Goal: Task Accomplishment & Management: Manage account settings

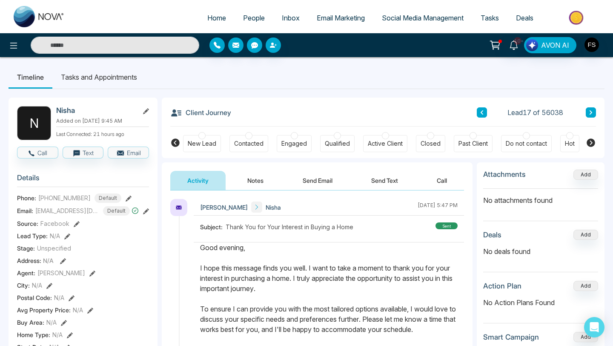
click at [246, 18] on span "People" at bounding box center [254, 18] width 22 height 9
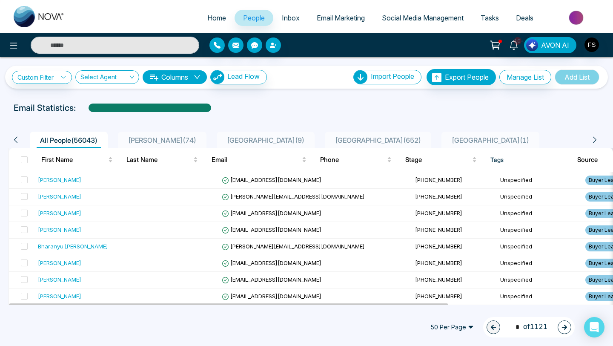
click at [201, 79] on icon "down" at bounding box center [197, 77] width 7 height 7
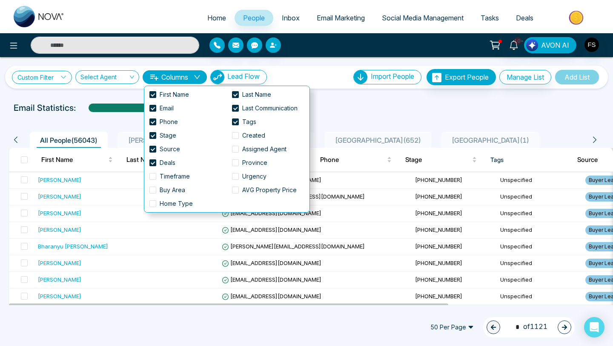
click at [63, 77] on icon at bounding box center [63, 77] width 6 height 6
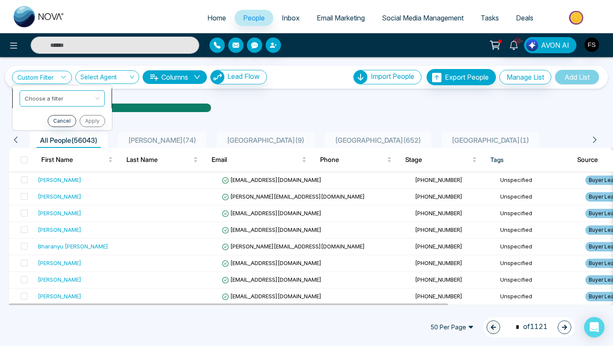
click at [61, 95] on input "search" at bounding box center [59, 97] width 69 height 13
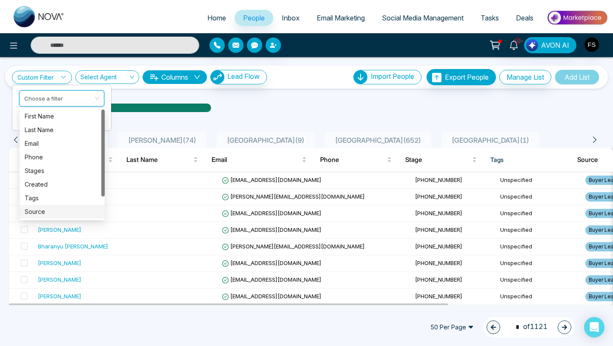
click at [48, 209] on div "Source" at bounding box center [62, 211] width 75 height 9
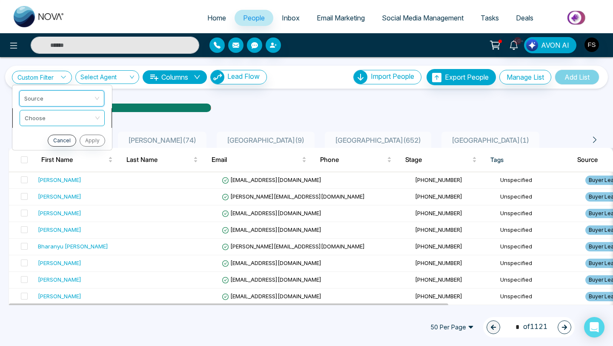
click at [64, 119] on input "search" at bounding box center [59, 116] width 69 height 13
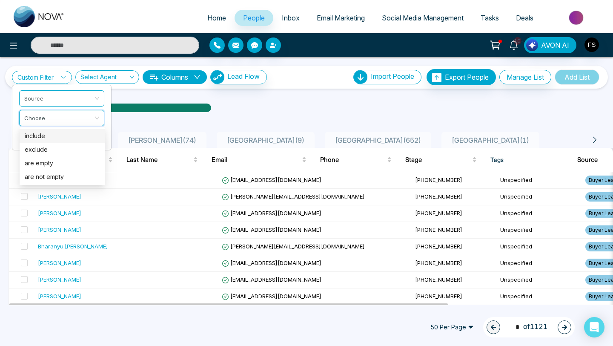
click at [57, 138] on div "include" at bounding box center [62, 135] width 75 height 9
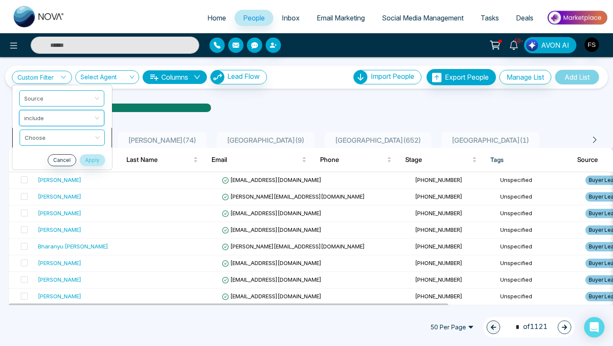
click at [98, 139] on div "Choose" at bounding box center [62, 137] width 85 height 16
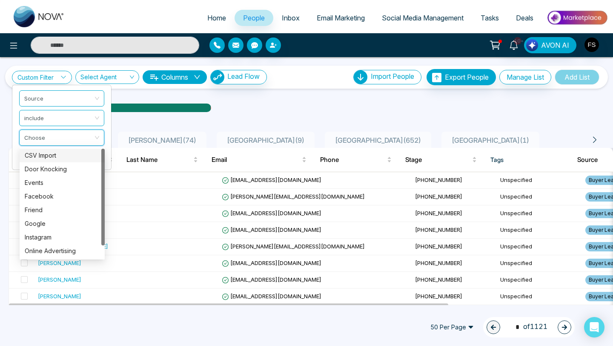
click at [64, 155] on div "CSV Import" at bounding box center [62, 155] width 75 height 9
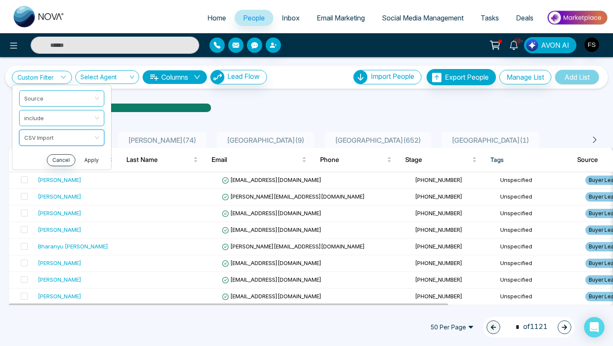
click at [92, 159] on button "Apply" at bounding box center [92, 160] width 26 height 12
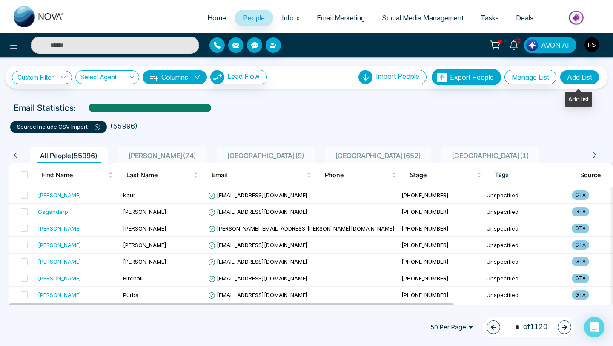
click at [571, 78] on button "Add List" at bounding box center [580, 77] width 40 height 14
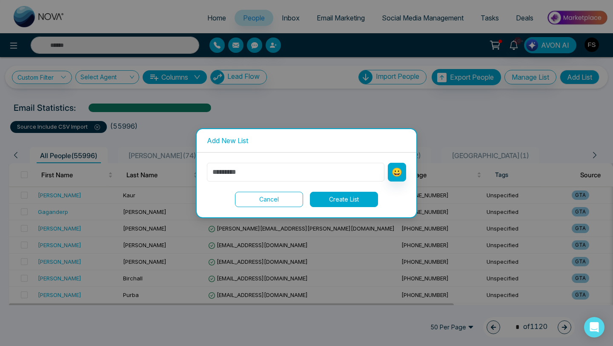
click at [313, 175] on input "text" at bounding box center [296, 172] width 178 height 19
type input "***"
click at [343, 202] on button "Create List" at bounding box center [344, 199] width 68 height 15
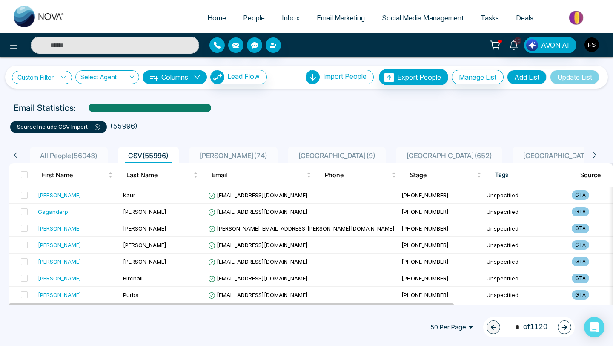
click at [61, 79] on link "Custom Filter" at bounding box center [42, 77] width 60 height 13
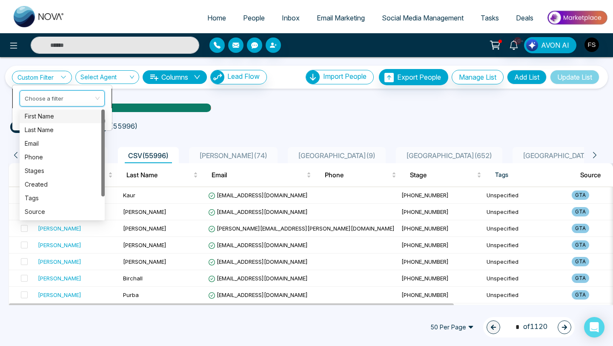
click at [79, 95] on input "search" at bounding box center [59, 97] width 69 height 13
click at [248, 116] on div "source include CSV Import ( 55996 )" at bounding box center [306, 123] width 603 height 19
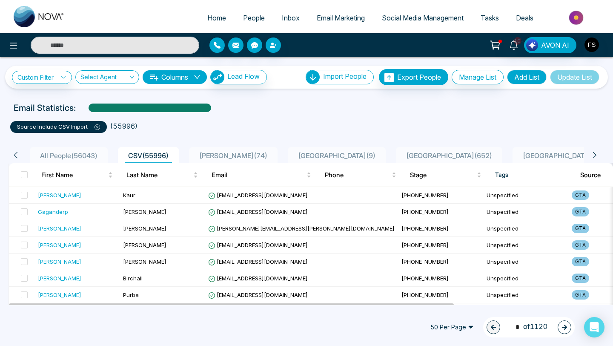
click at [323, 120] on ul "source include CSV Import ( 55996 )" at bounding box center [306, 125] width 593 height 15
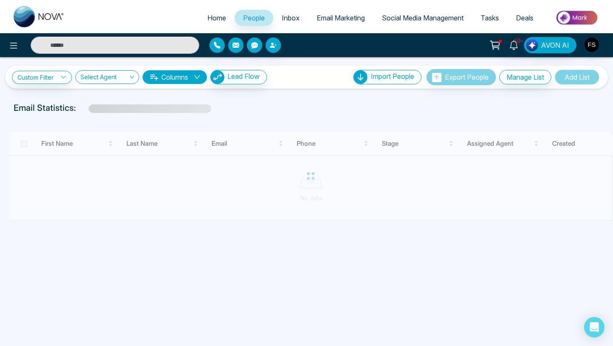
click at [250, 21] on span "People" at bounding box center [254, 18] width 22 height 9
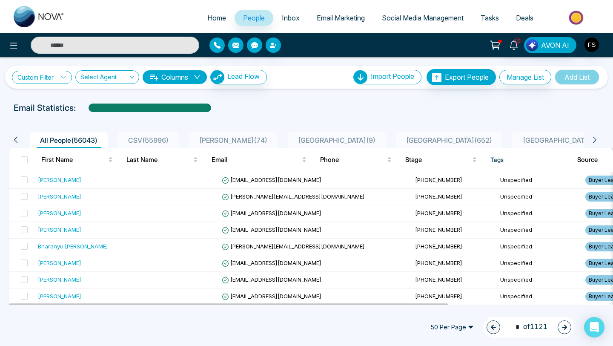
click at [67, 80] on link "Custom Filter" at bounding box center [42, 77] width 60 height 13
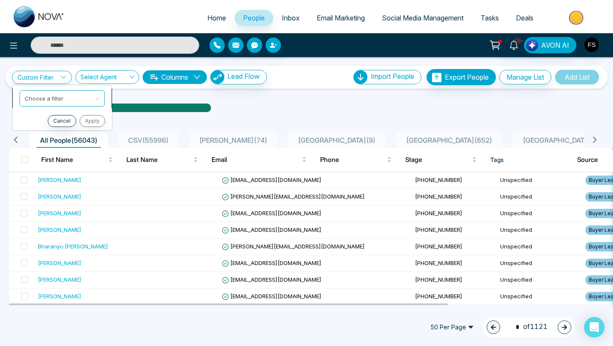
click at [66, 96] on input "search" at bounding box center [59, 97] width 69 height 13
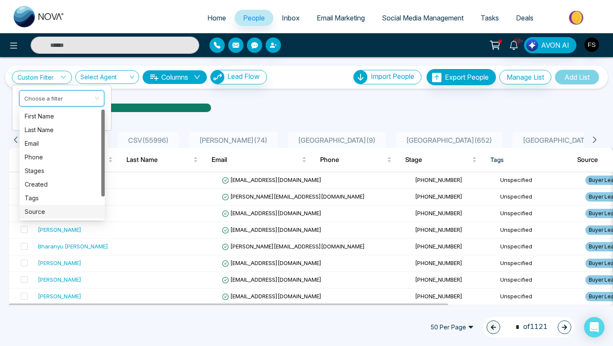
click at [45, 210] on div "Source" at bounding box center [62, 211] width 75 height 9
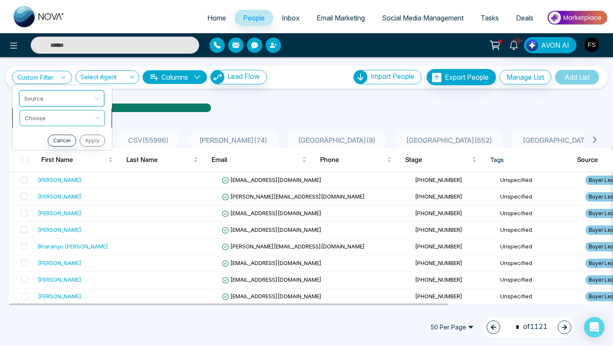
click at [52, 123] on span at bounding box center [59, 117] width 69 height 15
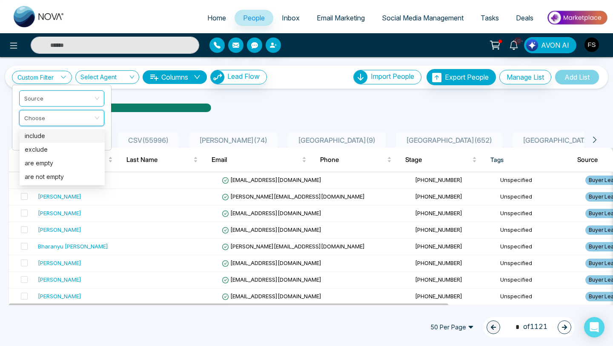
click at [54, 135] on div "include" at bounding box center [62, 135] width 75 height 9
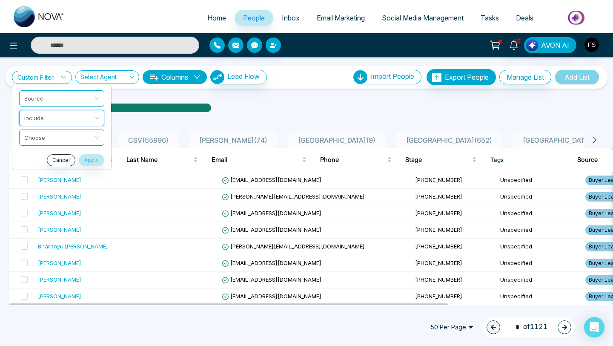
click at [54, 135] on input "search" at bounding box center [58, 136] width 69 height 13
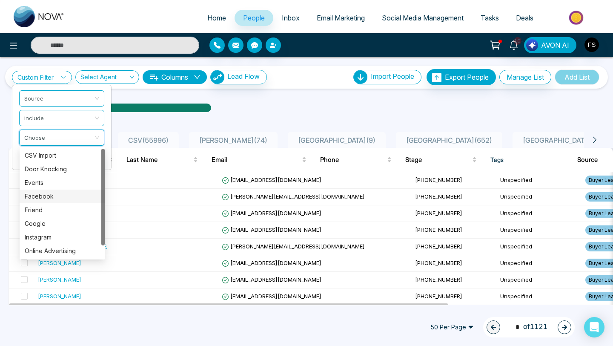
click at [47, 201] on div "Facebook" at bounding box center [62, 196] width 85 height 14
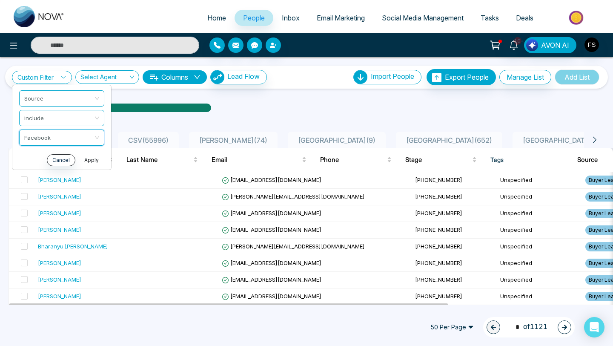
click at [92, 161] on button "Apply" at bounding box center [92, 160] width 26 height 12
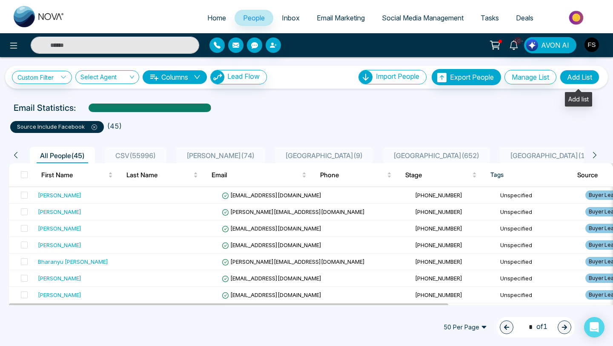
click at [578, 78] on button "Add List" at bounding box center [580, 77] width 40 height 14
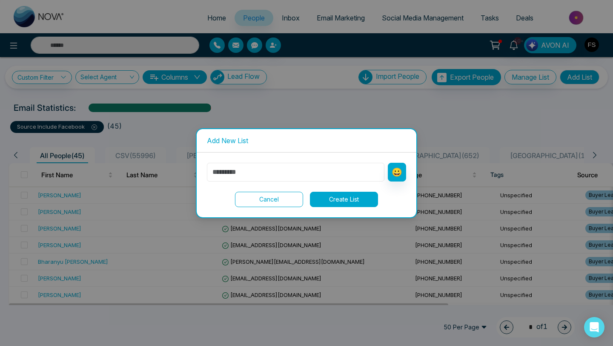
click at [323, 177] on input "text" at bounding box center [296, 172] width 178 height 19
type input "**********"
click at [347, 198] on button "Create List" at bounding box center [344, 199] width 68 height 15
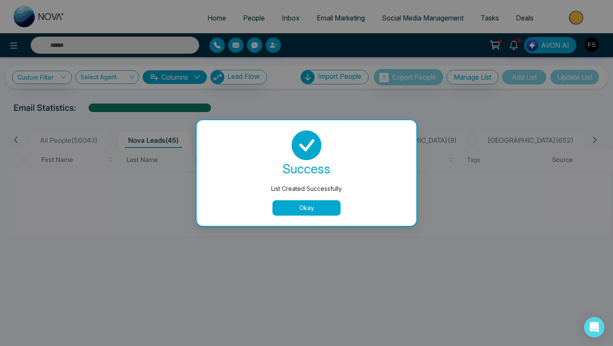
click at [316, 207] on button "Okay" at bounding box center [307, 207] width 68 height 15
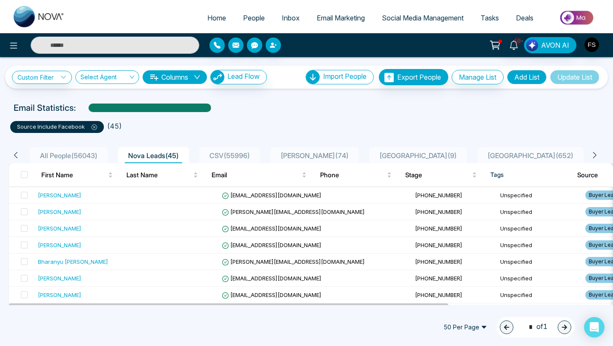
click at [219, 155] on span "CSV ( 55996 )" at bounding box center [229, 155] width 47 height 9
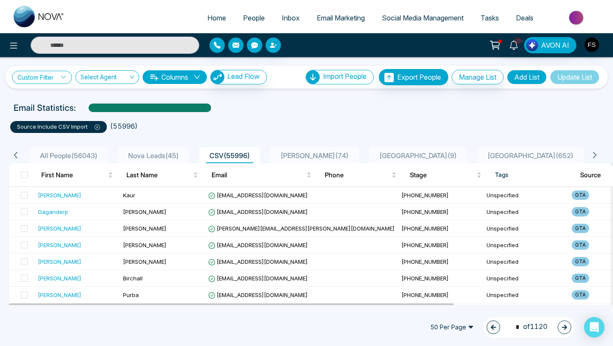
click at [46, 75] on link "Custom Filter" at bounding box center [42, 77] width 60 height 13
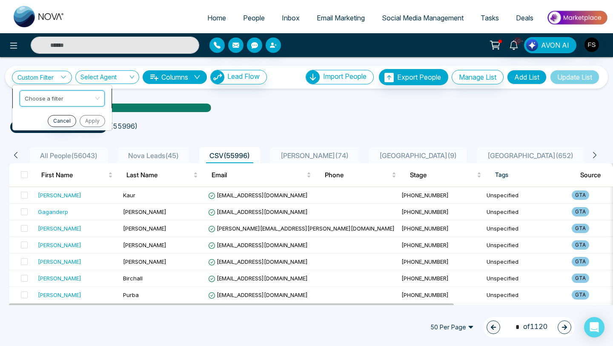
click at [64, 100] on input "search" at bounding box center [59, 97] width 69 height 13
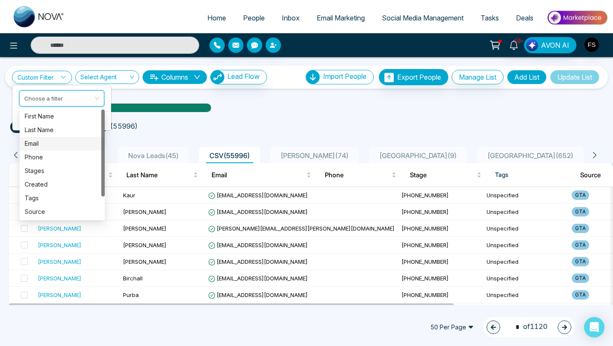
click at [45, 142] on div "Email" at bounding box center [62, 143] width 75 height 9
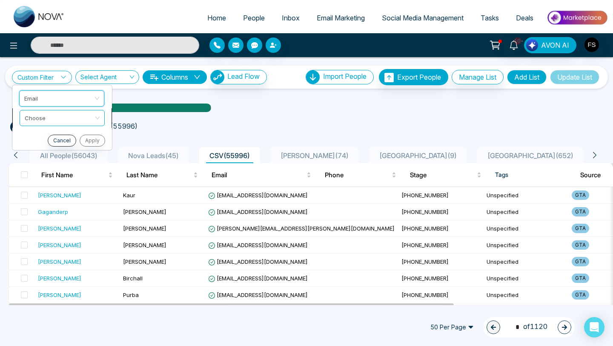
click at [58, 120] on input "search" at bounding box center [59, 116] width 69 height 13
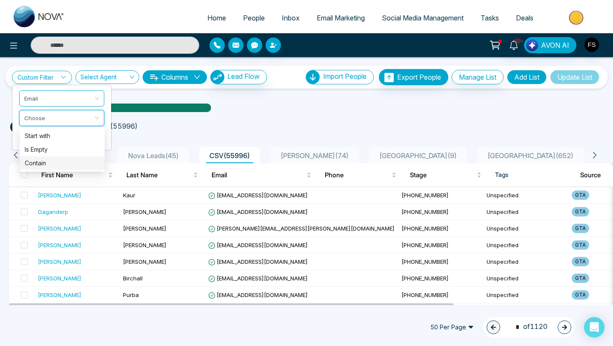
click at [42, 160] on div "Contain" at bounding box center [62, 162] width 75 height 9
click at [53, 139] on input "text" at bounding box center [61, 139] width 85 height 16
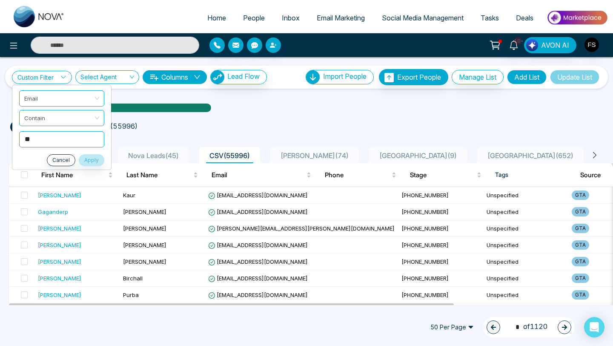
type input "**"
click at [268, 118] on ul "source include CSV Import ( 55996 )" at bounding box center [306, 125] width 593 height 15
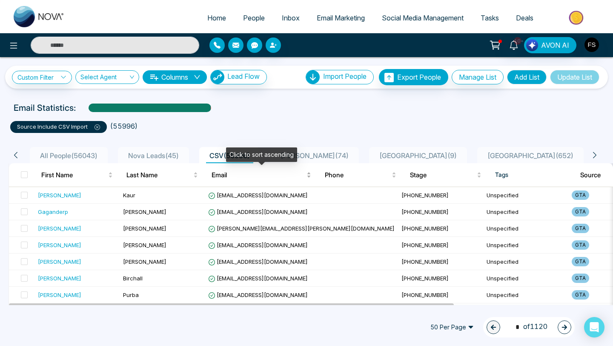
click at [221, 175] on span "Email" at bounding box center [258, 175] width 93 height 10
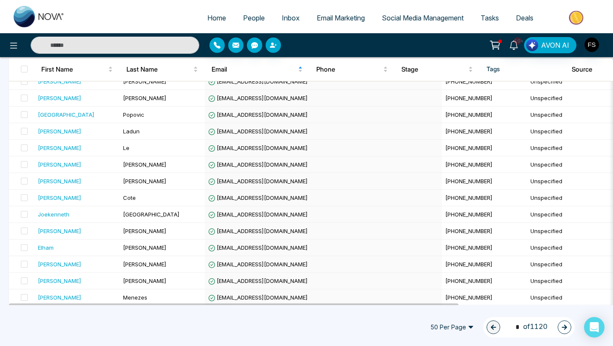
scroll to position [715, 0]
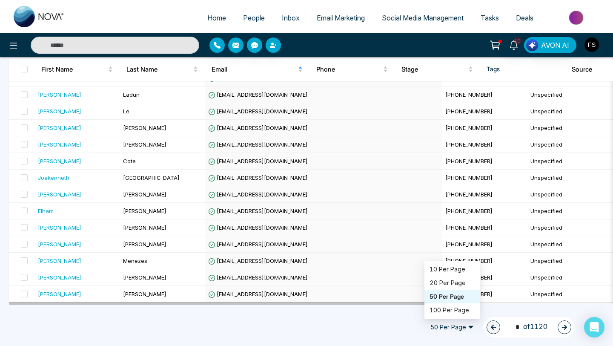
click at [467, 328] on span "50 Per Page" at bounding box center [452, 327] width 55 height 14
click at [447, 312] on div "100 Per Page" at bounding box center [452, 309] width 45 height 9
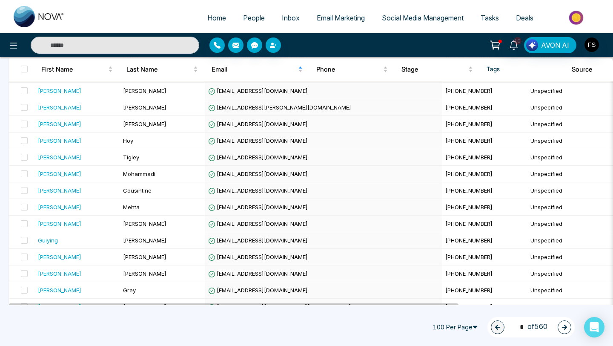
scroll to position [1545, 0]
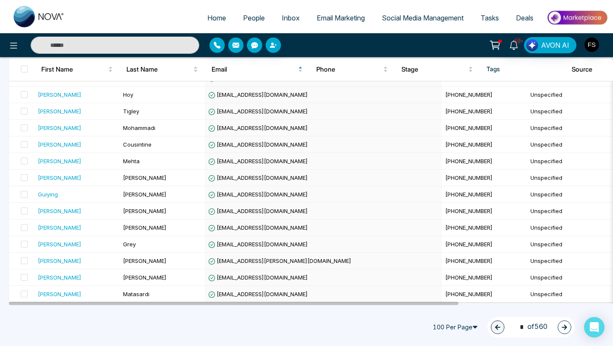
click at [565, 328] on icon "button" at bounding box center [564, 326] width 5 height 5
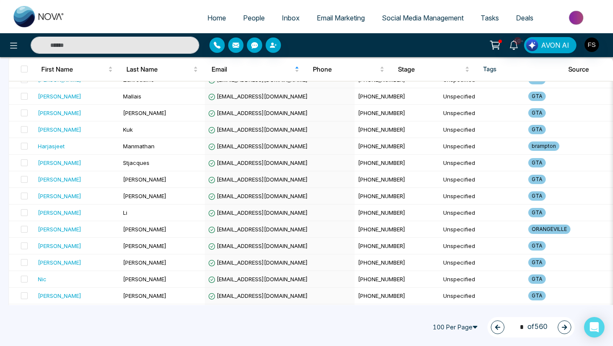
scroll to position [1543, 0]
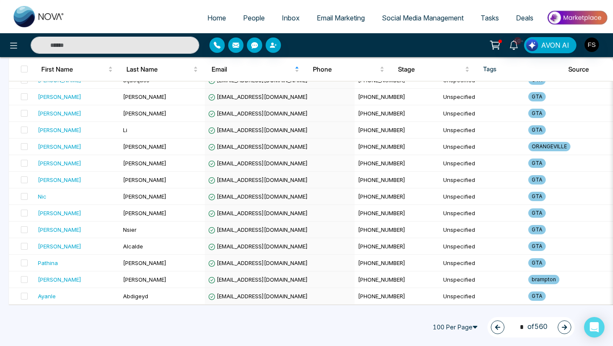
click at [559, 326] on button "button" at bounding box center [565, 327] width 14 height 14
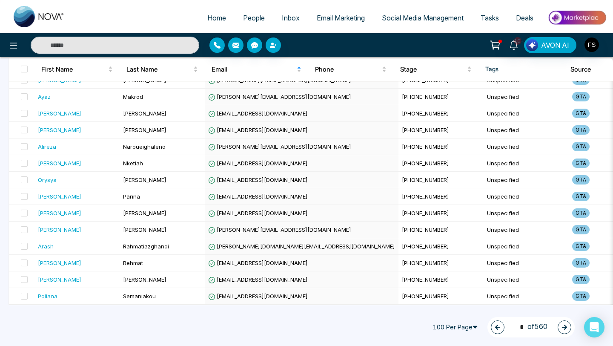
click at [560, 329] on button "button" at bounding box center [565, 327] width 14 height 14
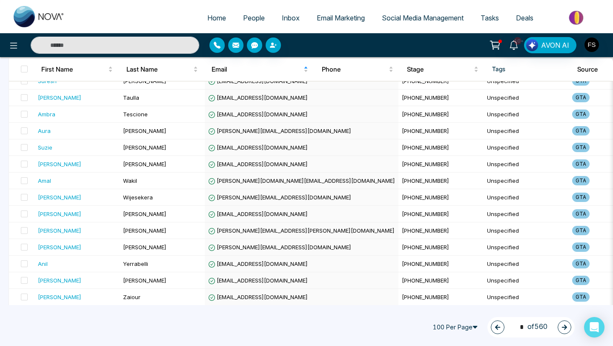
scroll to position [0, 0]
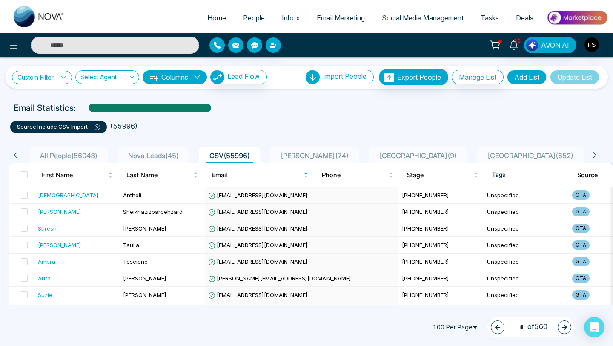
click at [64, 77] on icon at bounding box center [63, 77] width 6 height 6
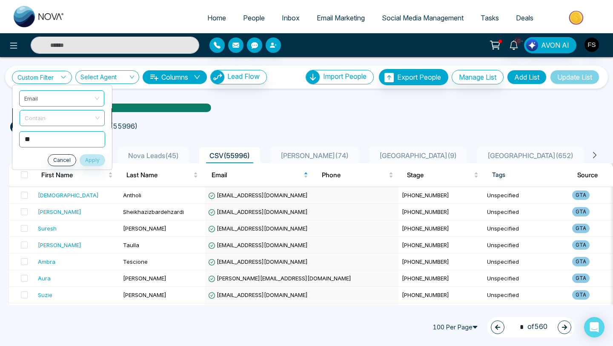
click at [56, 120] on span "Contain" at bounding box center [62, 117] width 75 height 15
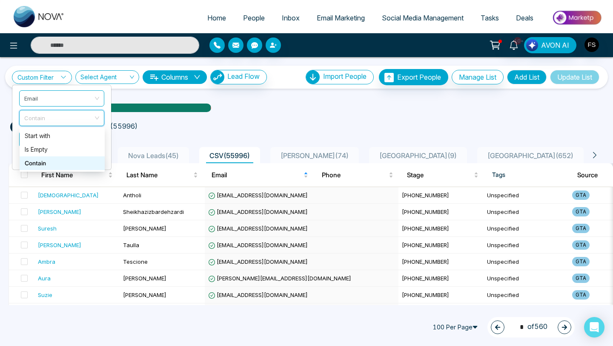
click at [47, 161] on div "Contain" at bounding box center [62, 162] width 75 height 9
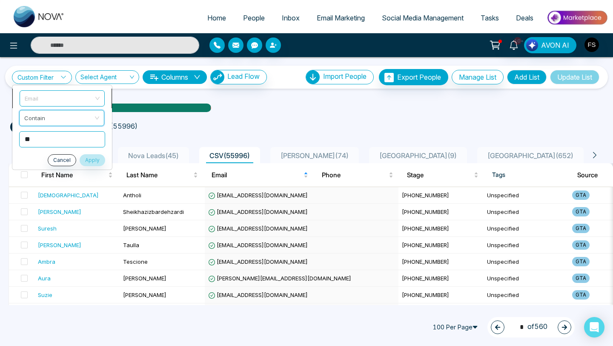
click at [63, 100] on span "Email" at bounding box center [62, 98] width 75 height 15
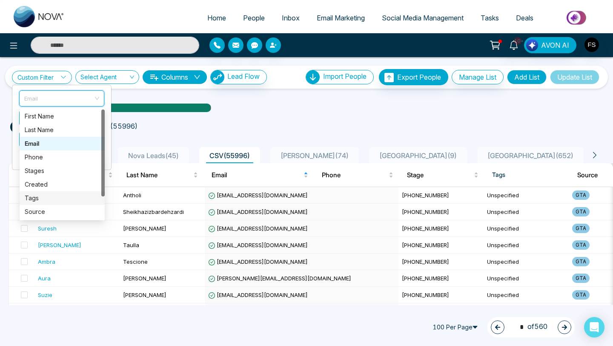
click at [46, 201] on div "Tags" at bounding box center [62, 197] width 75 height 9
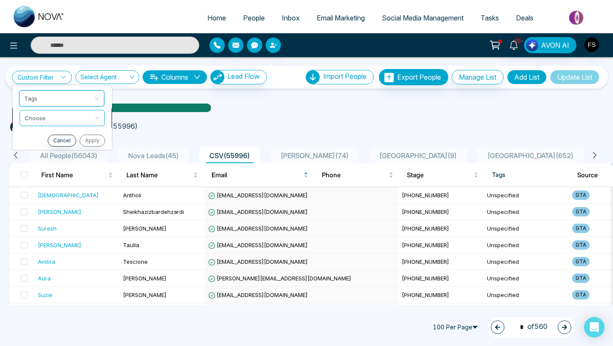
click at [54, 121] on input "search" at bounding box center [59, 116] width 69 height 13
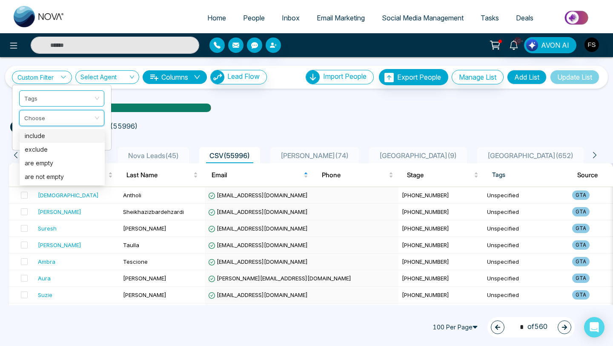
click at [48, 139] on div "include" at bounding box center [62, 135] width 75 height 9
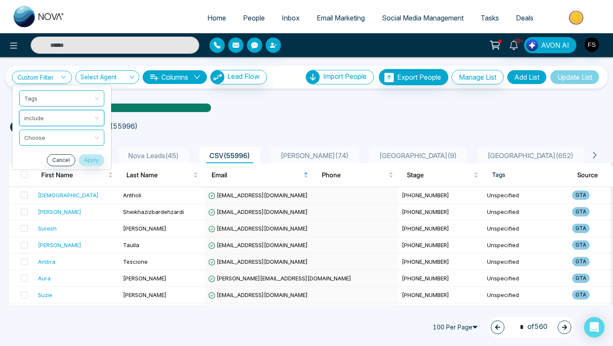
click at [48, 139] on input "search" at bounding box center [58, 136] width 69 height 13
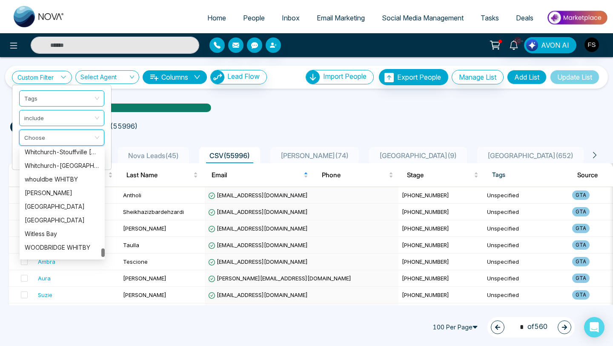
scroll to position [2276, 0]
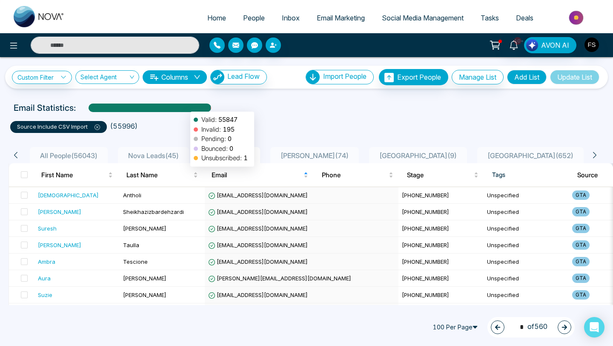
click at [186, 107] on div at bounding box center [150, 110] width 122 height 15
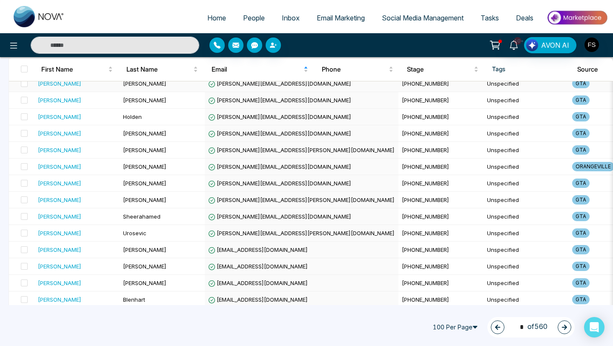
scroll to position [1543, 0]
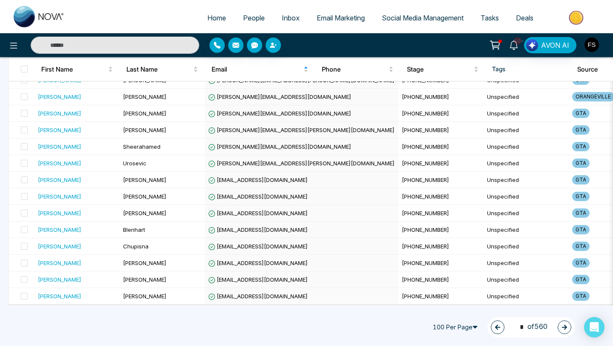
click at [567, 329] on icon "button" at bounding box center [565, 327] width 6 height 6
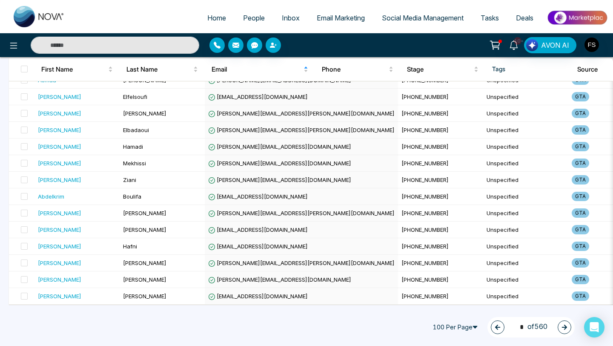
click at [563, 326] on icon "button" at bounding box center [565, 327] width 6 height 6
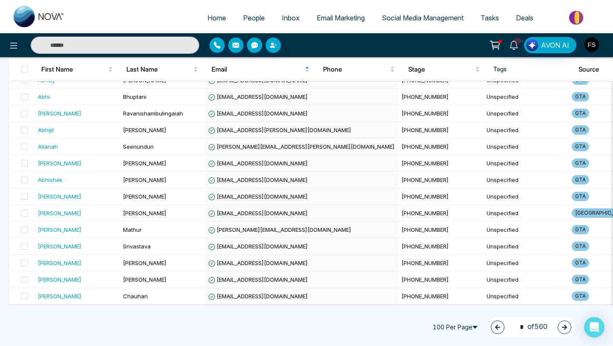
click at [563, 326] on icon "button" at bounding box center [565, 327] width 6 height 6
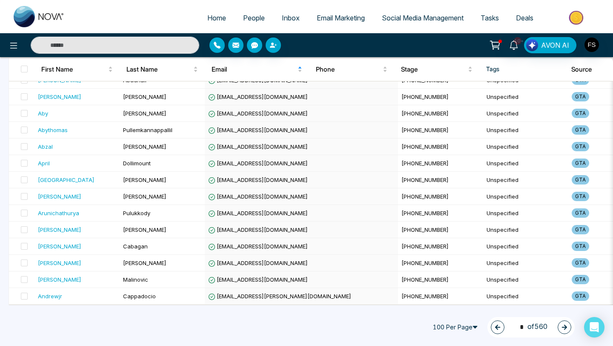
click at [563, 326] on icon "button" at bounding box center [565, 327] width 6 height 6
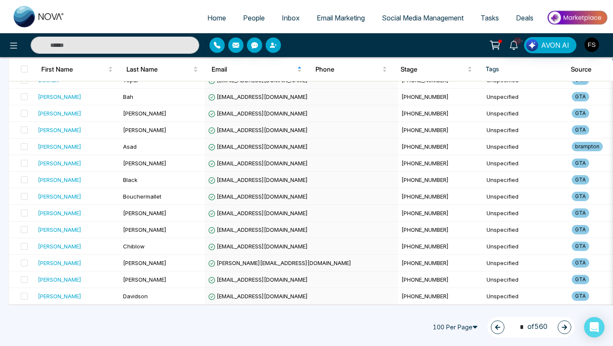
click at [566, 327] on icon "button" at bounding box center [564, 326] width 5 height 5
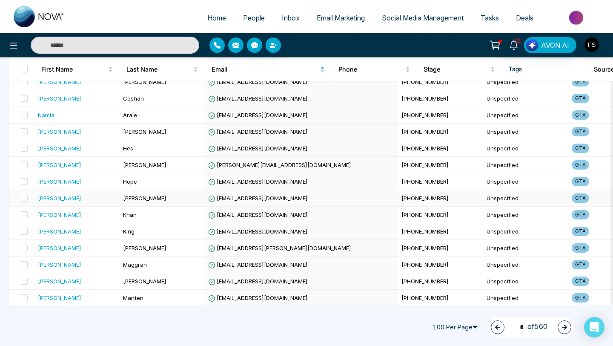
scroll to position [0, 0]
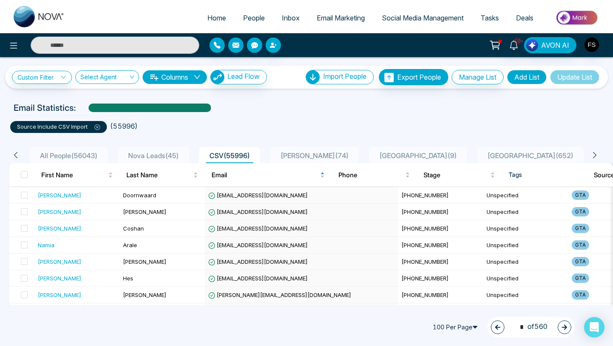
click at [360, 120] on ul "source include CSV Import ( 55996 )" at bounding box center [306, 125] width 593 height 15
click at [560, 328] on button "button" at bounding box center [565, 327] width 14 height 14
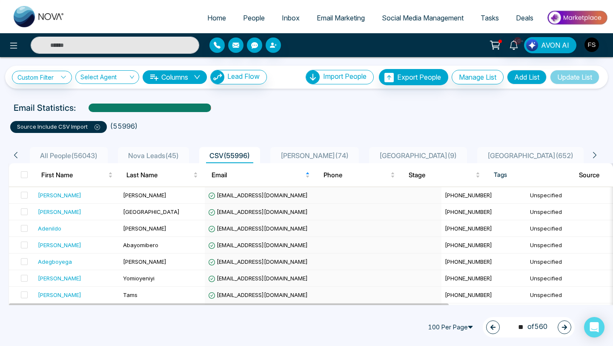
click at [565, 325] on icon "button" at bounding box center [564, 326] width 5 height 5
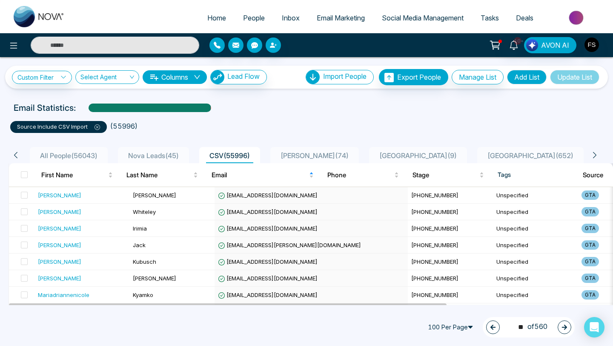
click at [565, 325] on icon "button" at bounding box center [564, 326] width 5 height 5
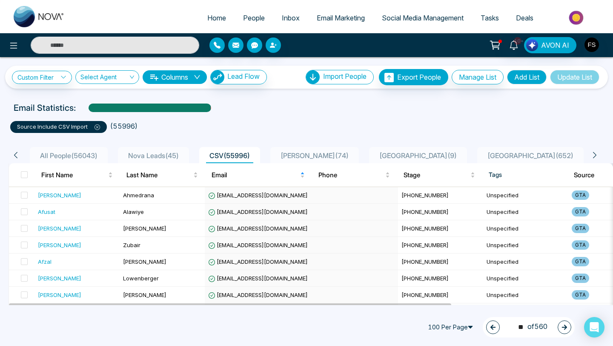
click at [565, 325] on icon "button" at bounding box center [564, 326] width 5 height 5
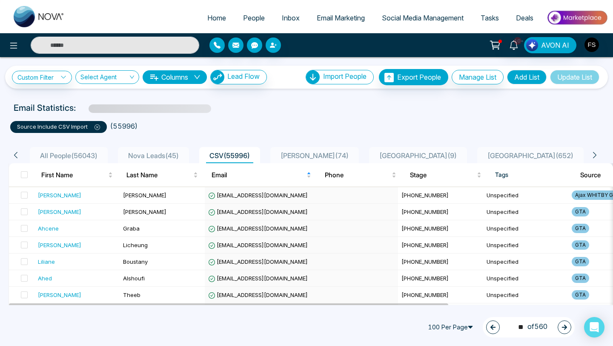
click at [565, 325] on icon "button" at bounding box center [564, 326] width 5 height 5
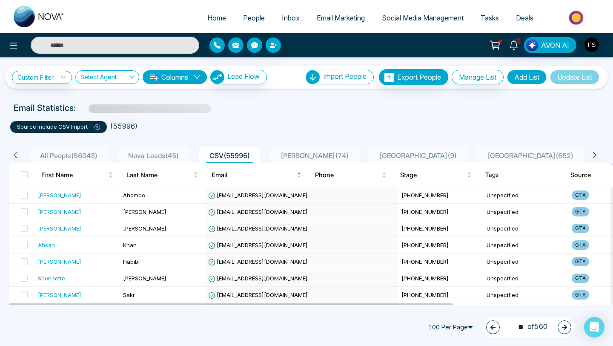
click at [565, 325] on icon "button" at bounding box center [564, 326] width 5 height 5
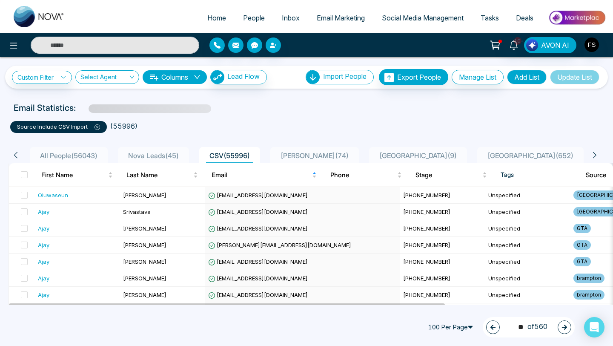
click at [565, 325] on icon "button" at bounding box center [564, 326] width 5 height 5
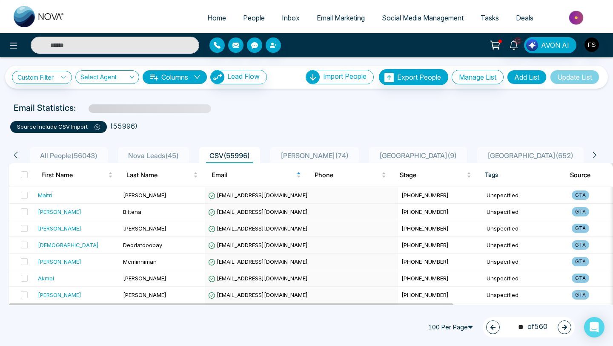
click at [565, 325] on icon "button" at bounding box center [564, 326] width 5 height 5
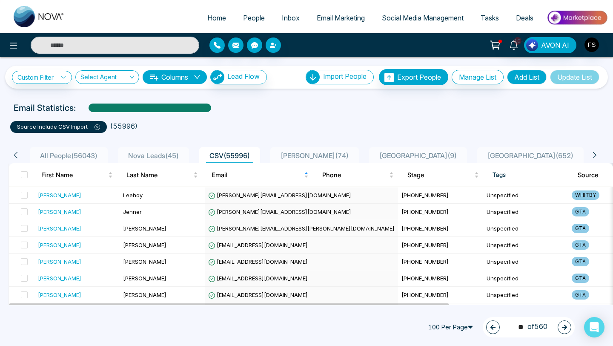
click at [565, 325] on icon "button" at bounding box center [564, 326] width 5 height 5
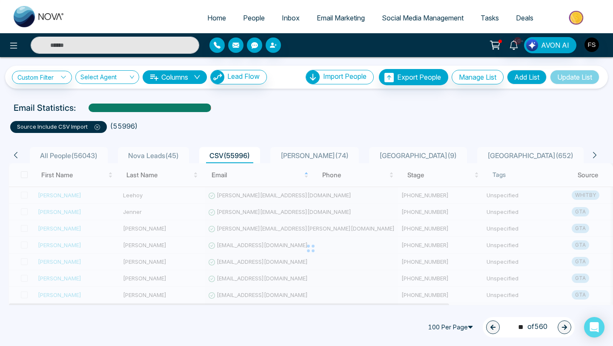
click at [565, 325] on icon "button" at bounding box center [564, 326] width 5 height 5
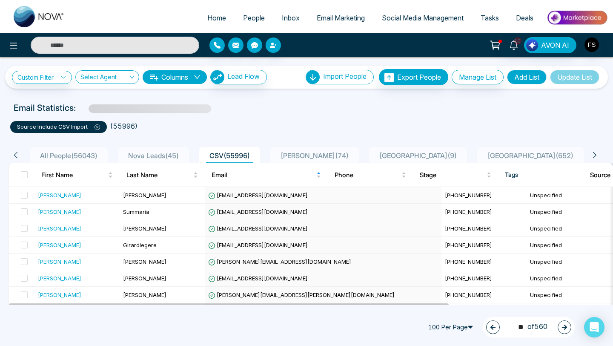
click at [565, 325] on icon "button" at bounding box center [564, 326] width 5 height 5
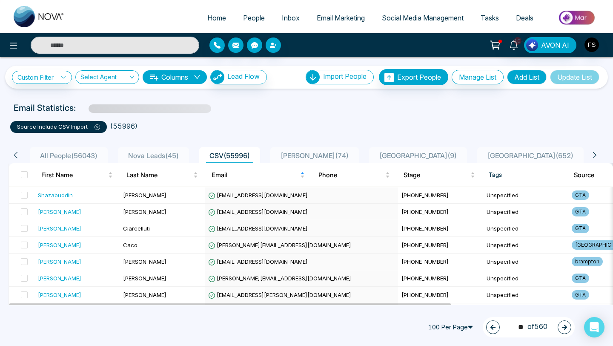
click at [565, 325] on icon "button" at bounding box center [564, 326] width 5 height 5
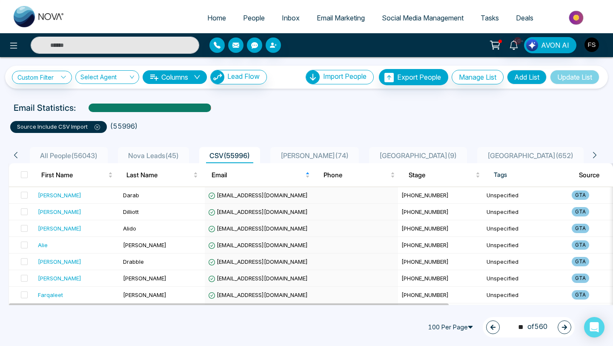
click at [565, 325] on icon "button" at bounding box center [564, 326] width 5 height 5
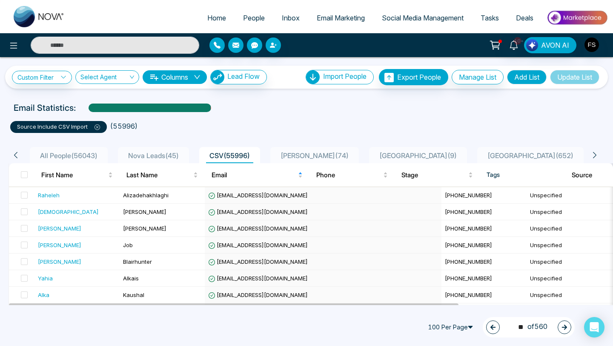
click at [565, 325] on icon "button" at bounding box center [564, 326] width 5 height 5
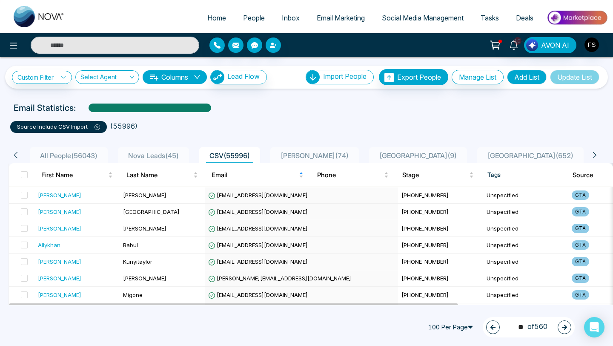
click at [569, 330] on button "button" at bounding box center [565, 327] width 14 height 14
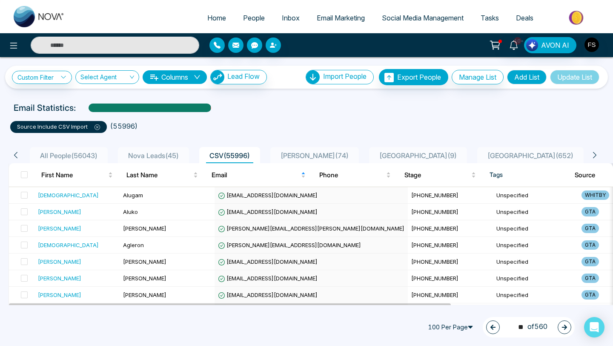
click at [564, 329] on icon "button" at bounding box center [564, 326] width 5 height 5
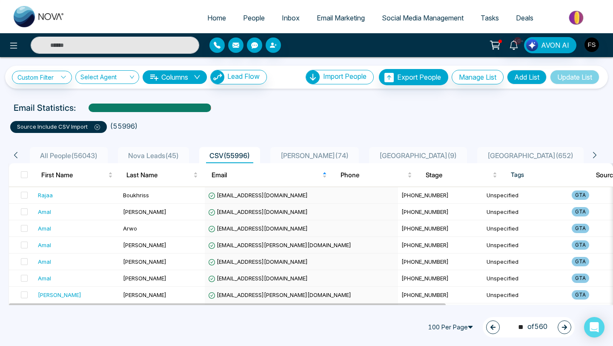
click at [565, 326] on icon "button" at bounding box center [565, 327] width 6 height 6
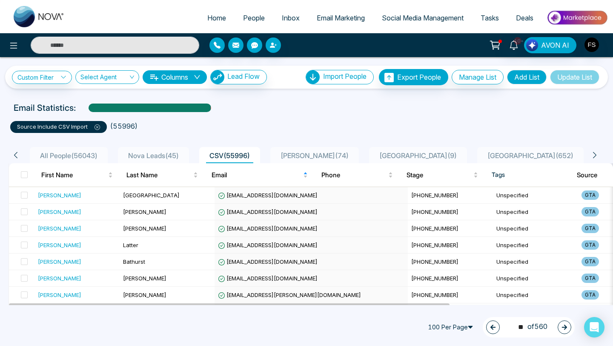
click at [562, 327] on icon "button" at bounding box center [565, 327] width 6 height 6
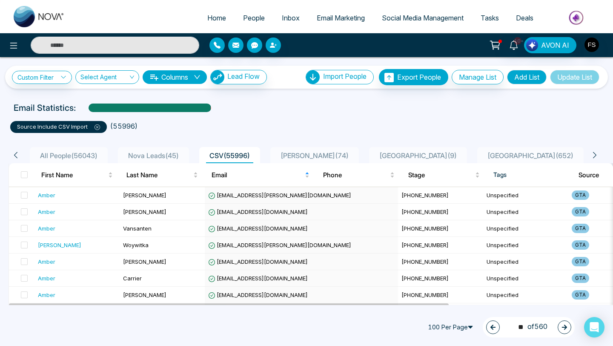
click at [567, 329] on icon "button" at bounding box center [565, 327] width 6 height 6
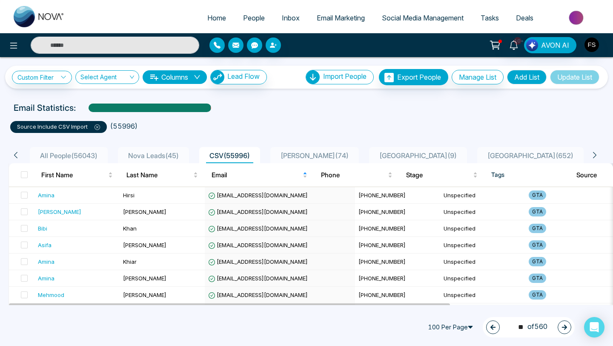
click at [567, 329] on icon "button" at bounding box center [565, 327] width 6 height 6
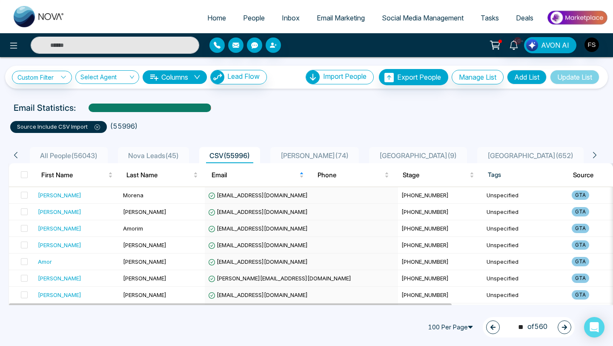
click at [565, 330] on button "button" at bounding box center [565, 327] width 14 height 14
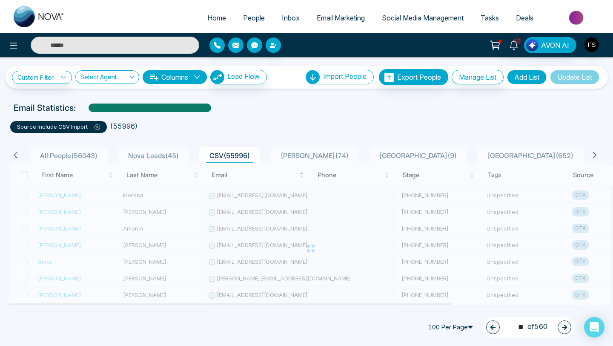
type input "**"
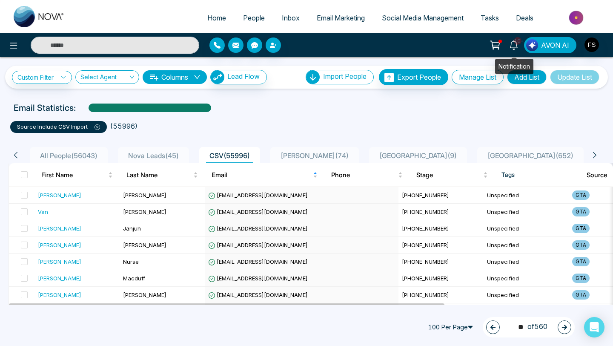
click at [516, 44] on icon at bounding box center [513, 44] width 9 height 9
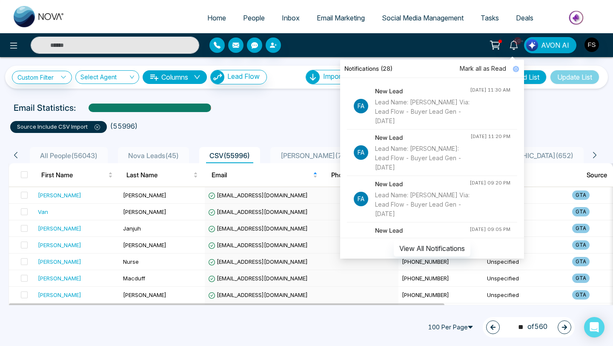
click at [385, 106] on div "Lead Name: [PERSON_NAME] Via: Lead Flow - Buyer Lead Gen - [DATE]" at bounding box center [422, 112] width 95 height 28
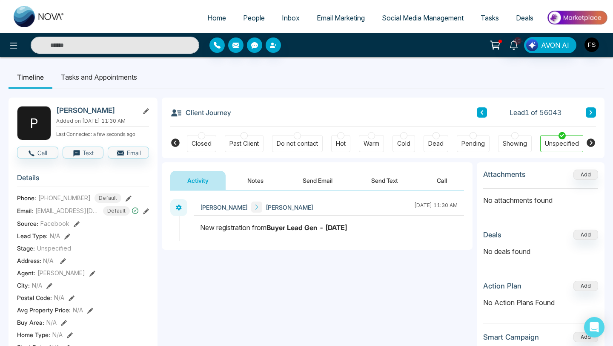
scroll to position [0, 0]
click at [178, 218] on div "[PERSON_NAME] [PERSON_NAME] [DATE] 11:30 AM" at bounding box center [317, 219] width 294 height 42
